Goal: Information Seeking & Learning: Learn about a topic

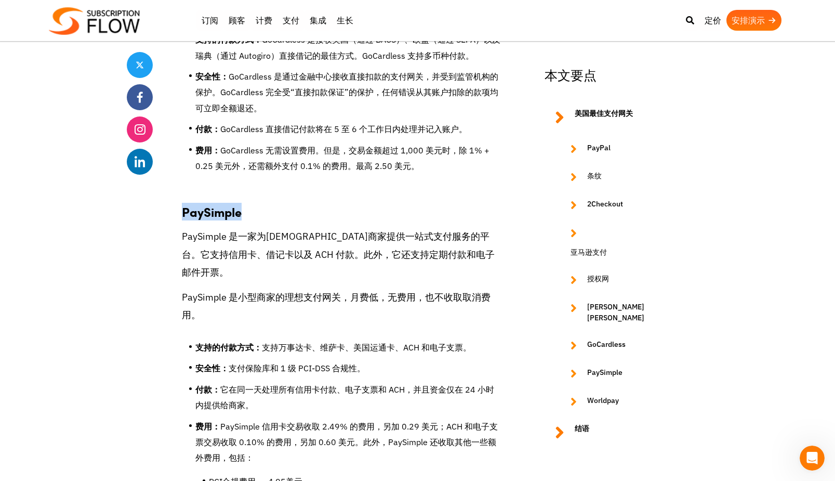
drag, startPoint x: 182, startPoint y: 213, endPoint x: 256, endPoint y: 213, distance: 74.3
click at [256, 213] on h3 "PaySimple" at bounding box center [342, 206] width 320 height 26
copy font "PaySimple"
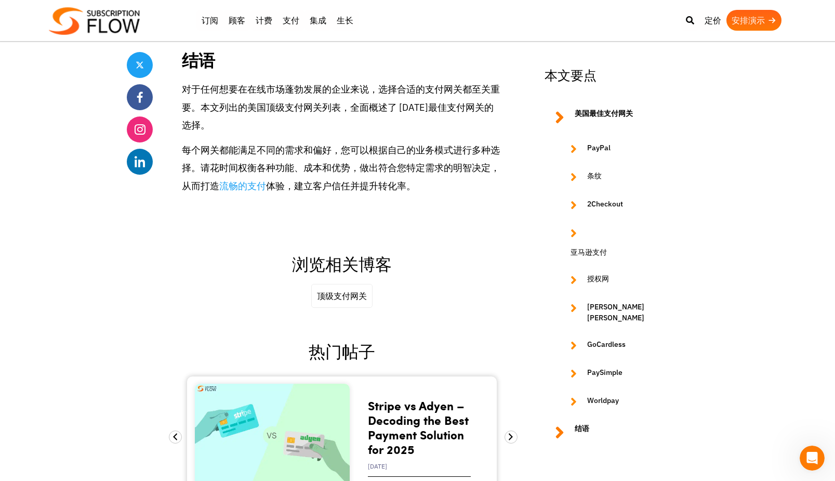
scroll to position [4470, 0]
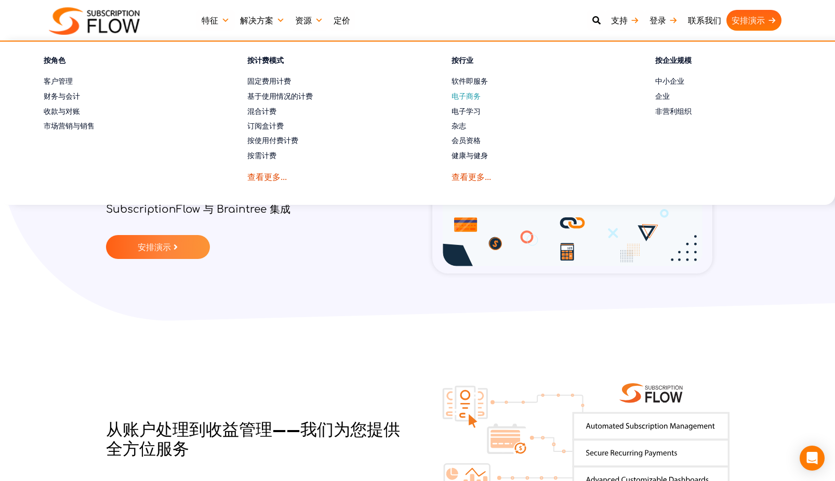
click at [462, 99] on font "电子商务" at bounding box center [466, 95] width 29 height 9
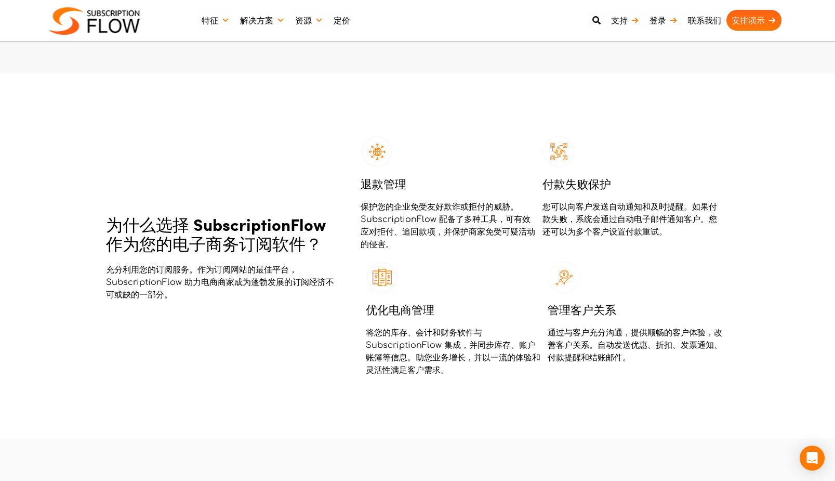
scroll to position [780, 0]
